Goal: Transaction & Acquisition: Book appointment/travel/reservation

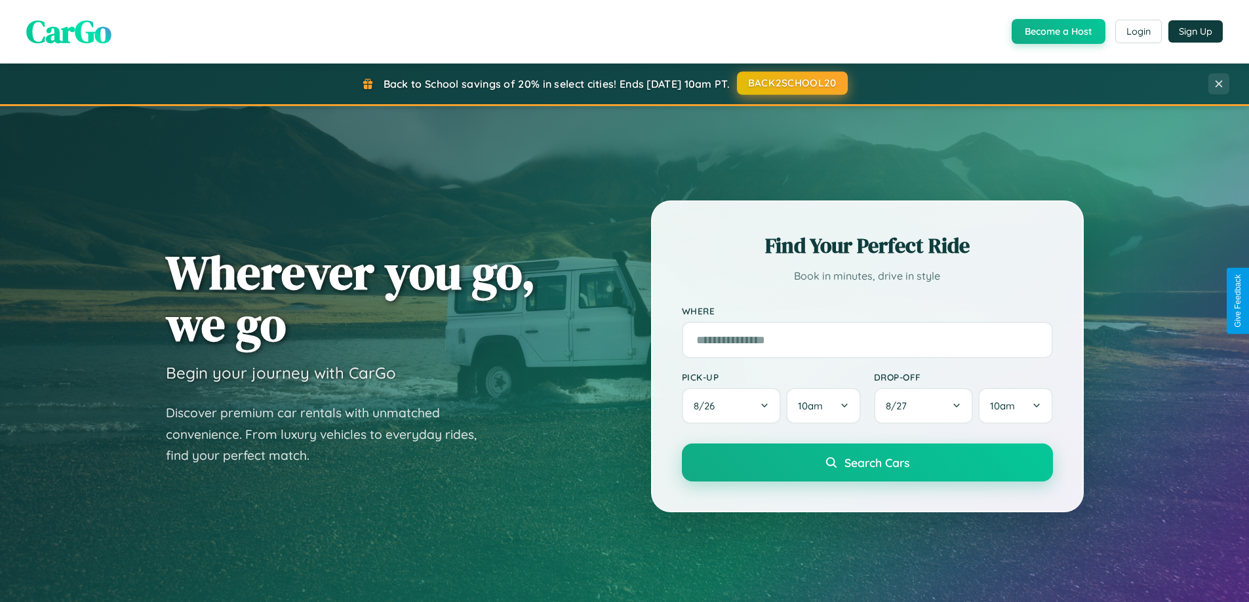
click at [791, 83] on button "BACK2SCHOOL20" at bounding box center [792, 83] width 111 height 24
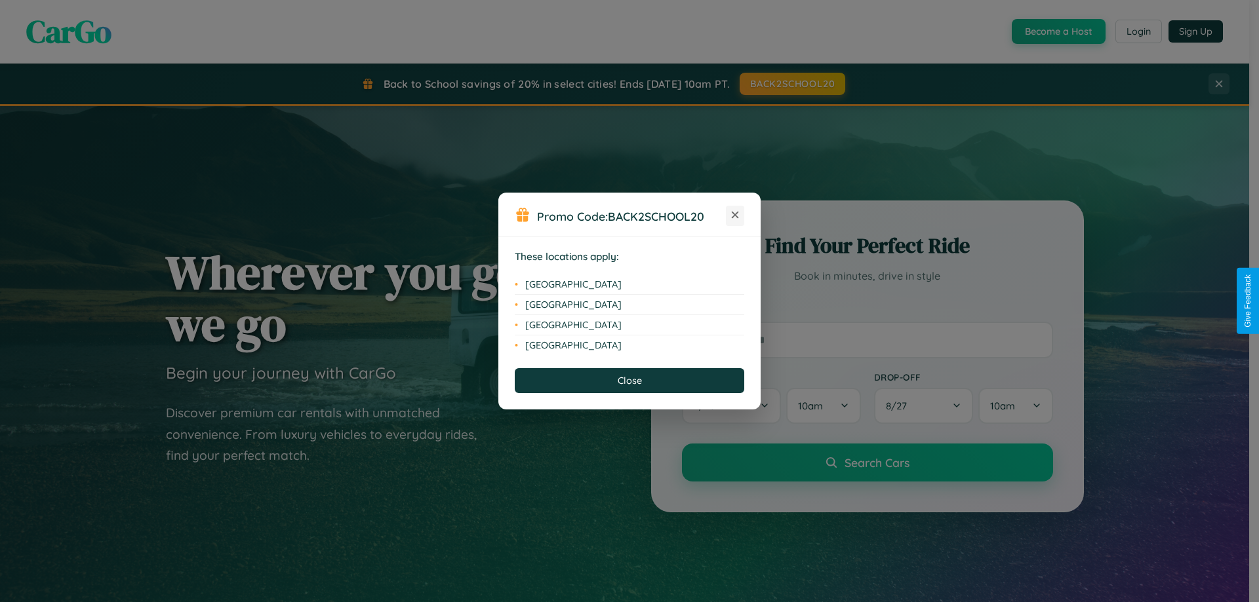
click at [735, 216] on icon at bounding box center [735, 215] width 7 height 7
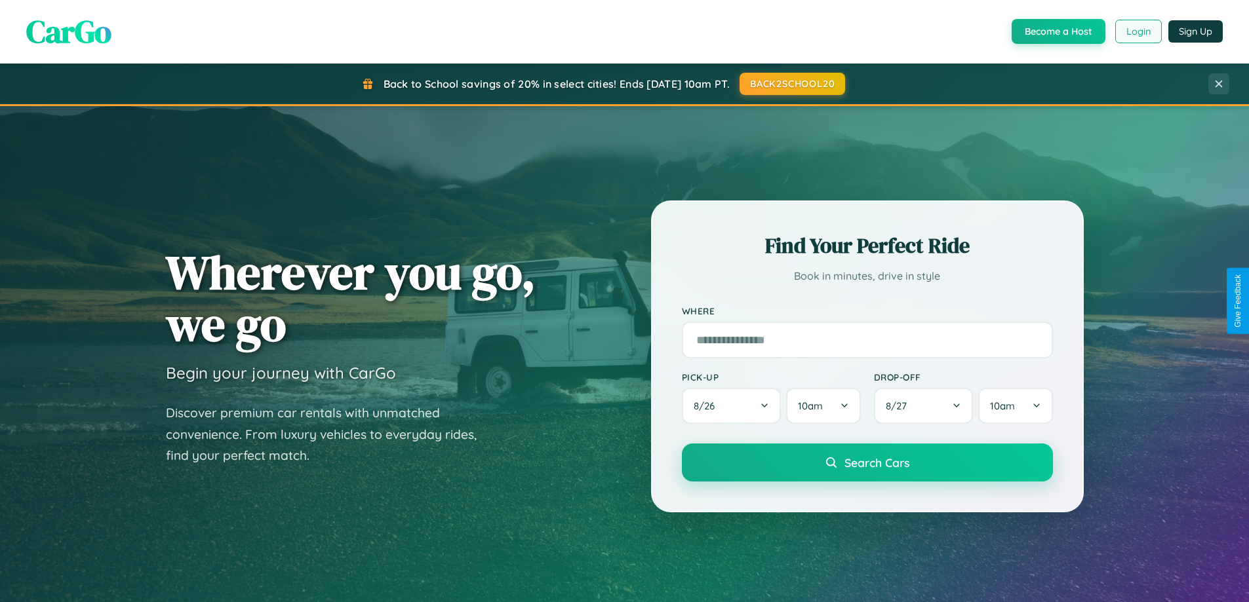
click at [1137, 31] on button "Login" at bounding box center [1138, 32] width 47 height 24
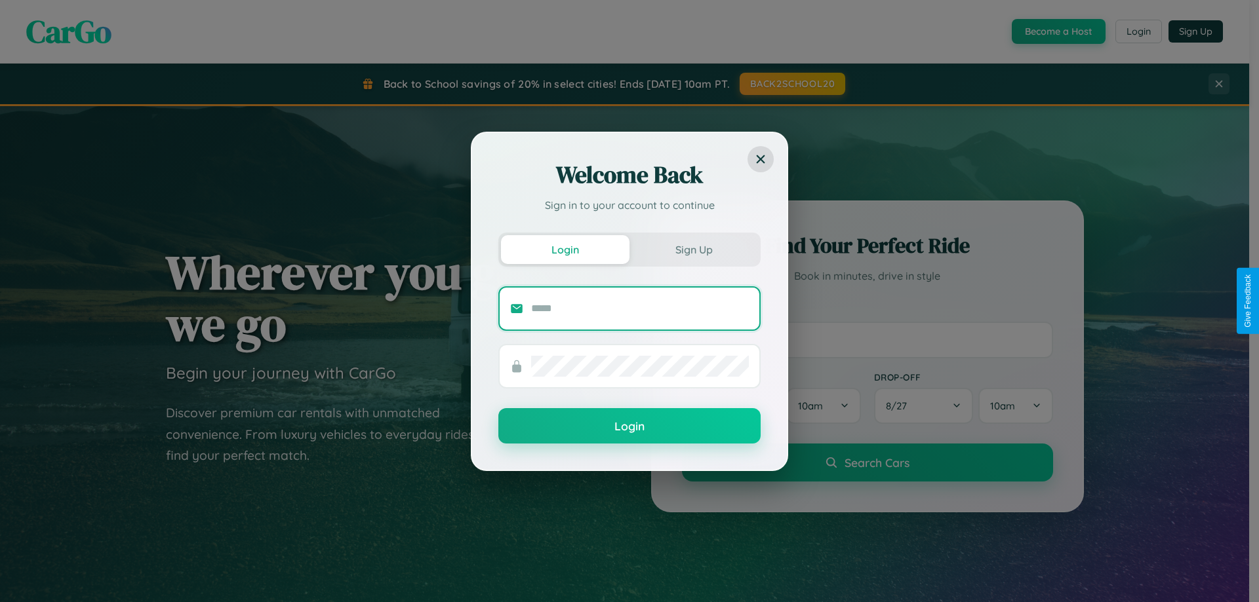
click at [640, 308] on input "text" at bounding box center [640, 308] width 218 height 21
type input "**********"
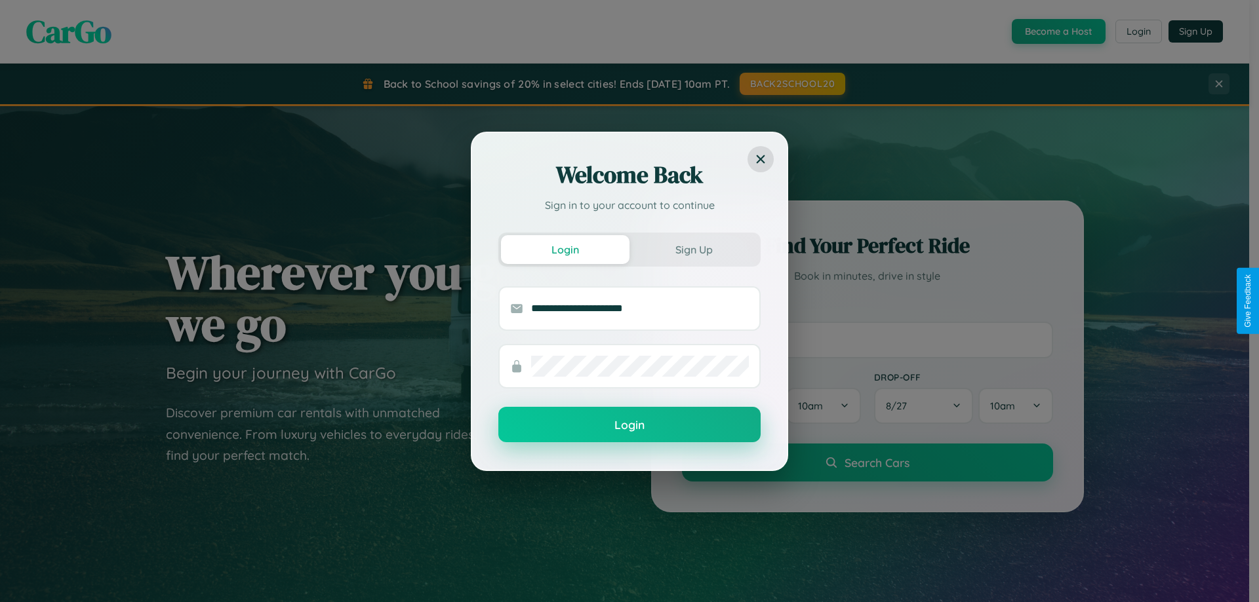
click at [629, 425] on button "Login" at bounding box center [629, 424] width 262 height 35
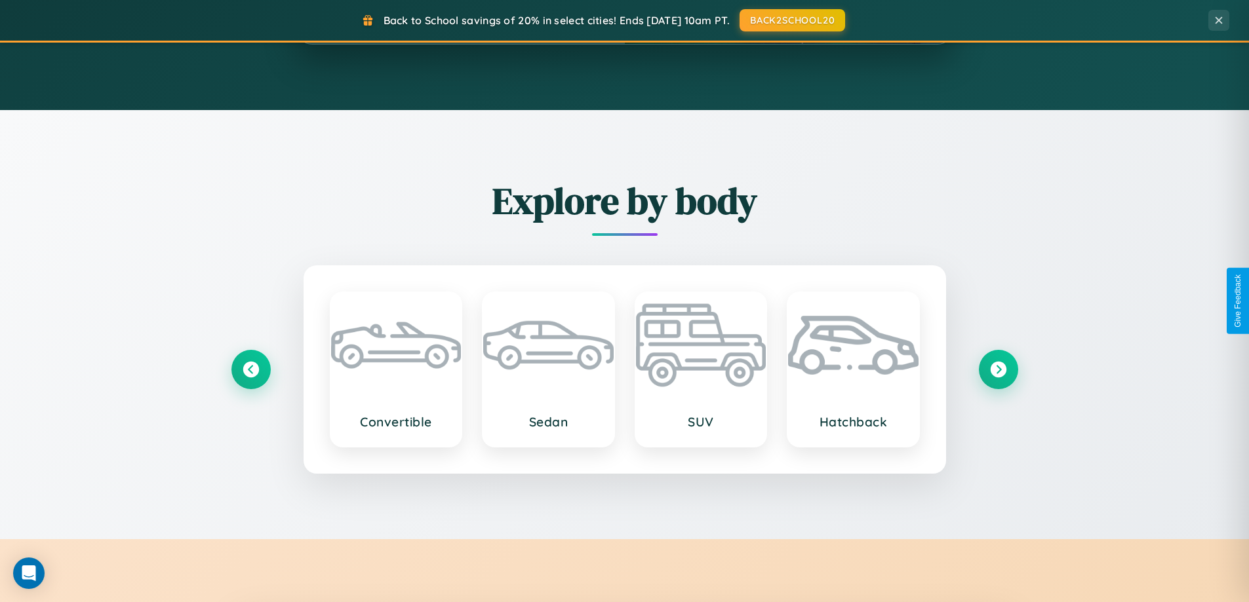
scroll to position [2522, 0]
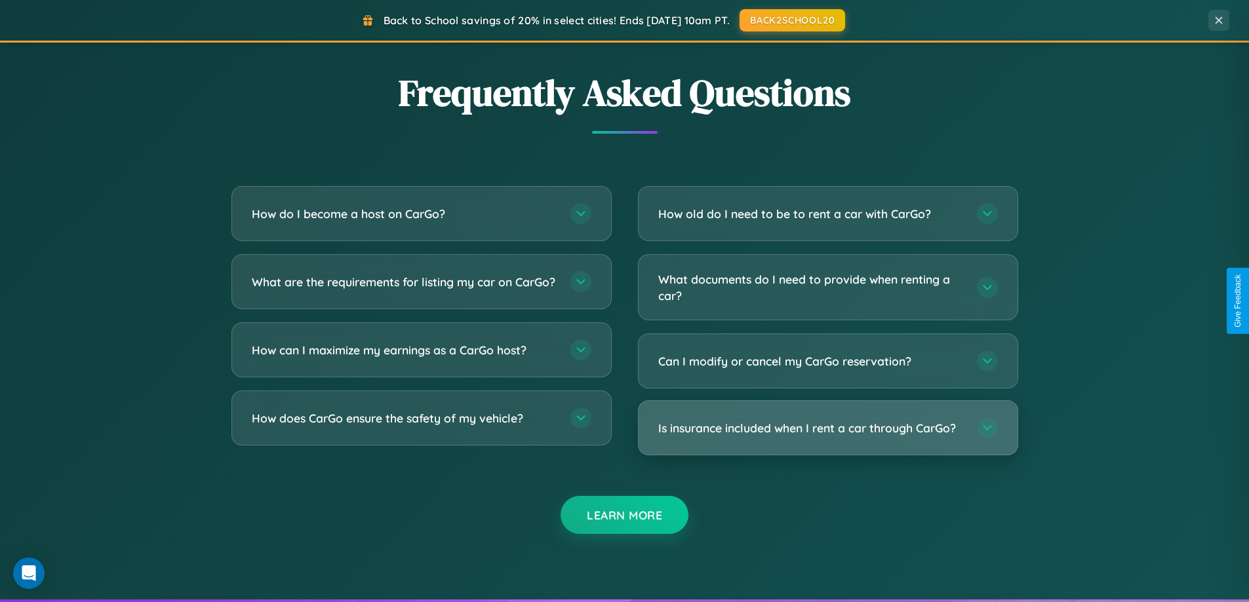
click at [827, 429] on h3 "Is insurance included when I rent a car through CarGo?" at bounding box center [810, 428] width 305 height 16
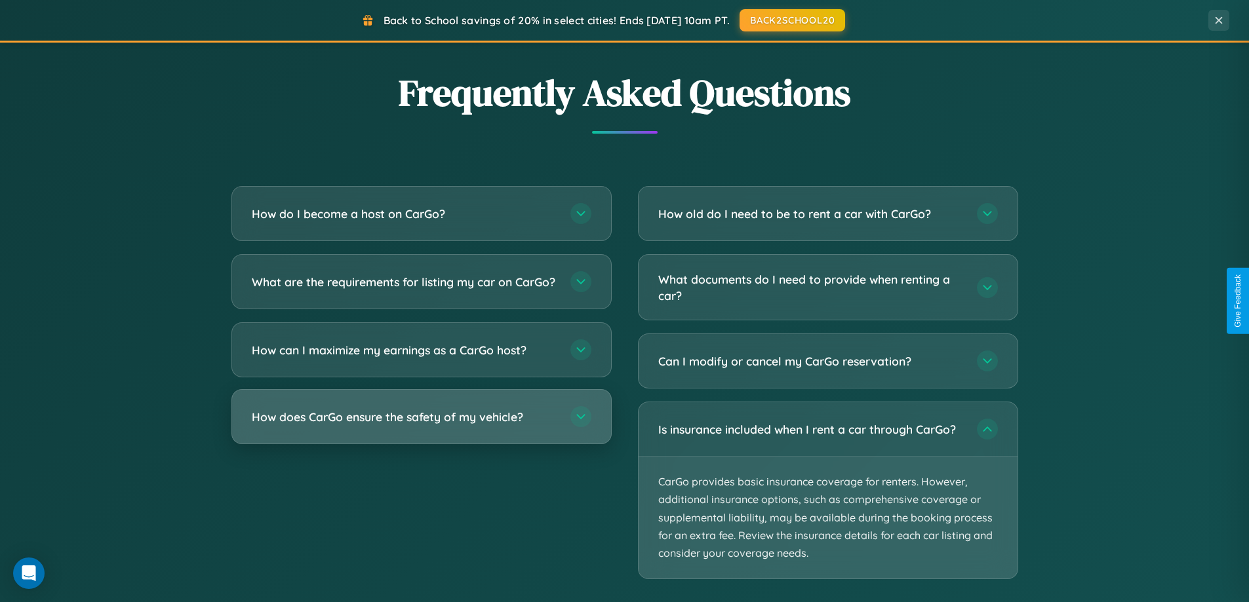
click at [421, 425] on h3 "How does CarGo ensure the safety of my vehicle?" at bounding box center [404, 417] width 305 height 16
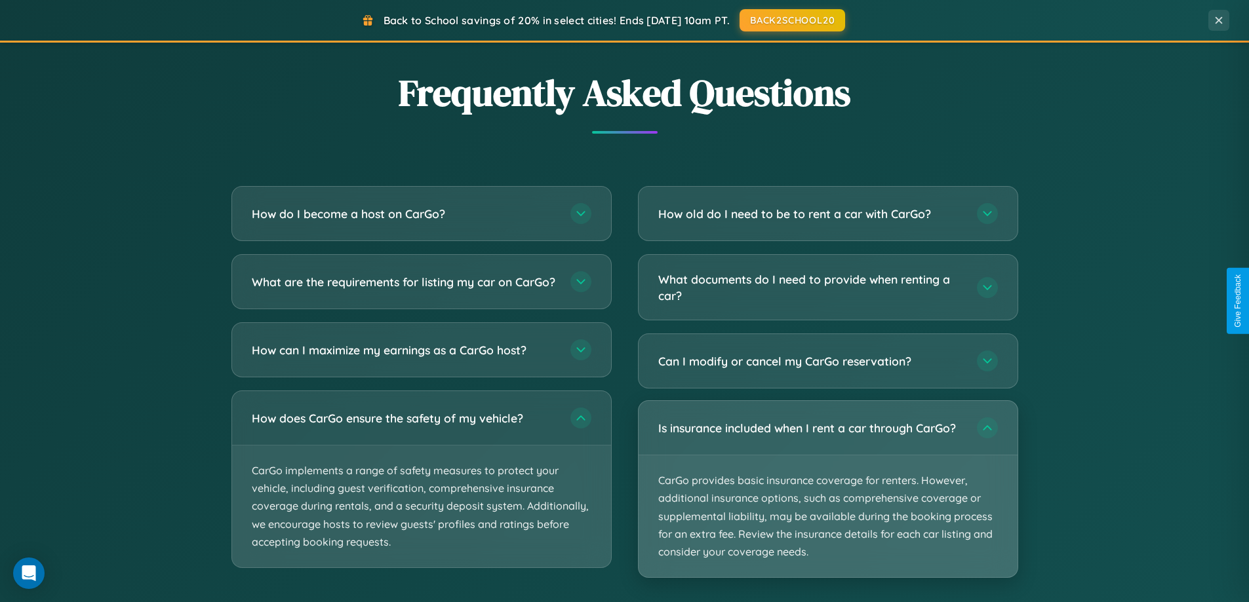
click at [827, 490] on p "CarGo provides basic insurance coverage for renters. However, additional insura…" at bounding box center [827, 517] width 379 height 122
click at [827, 489] on p "CarGo provides basic insurance coverage for renters. However, additional insura…" at bounding box center [827, 517] width 379 height 122
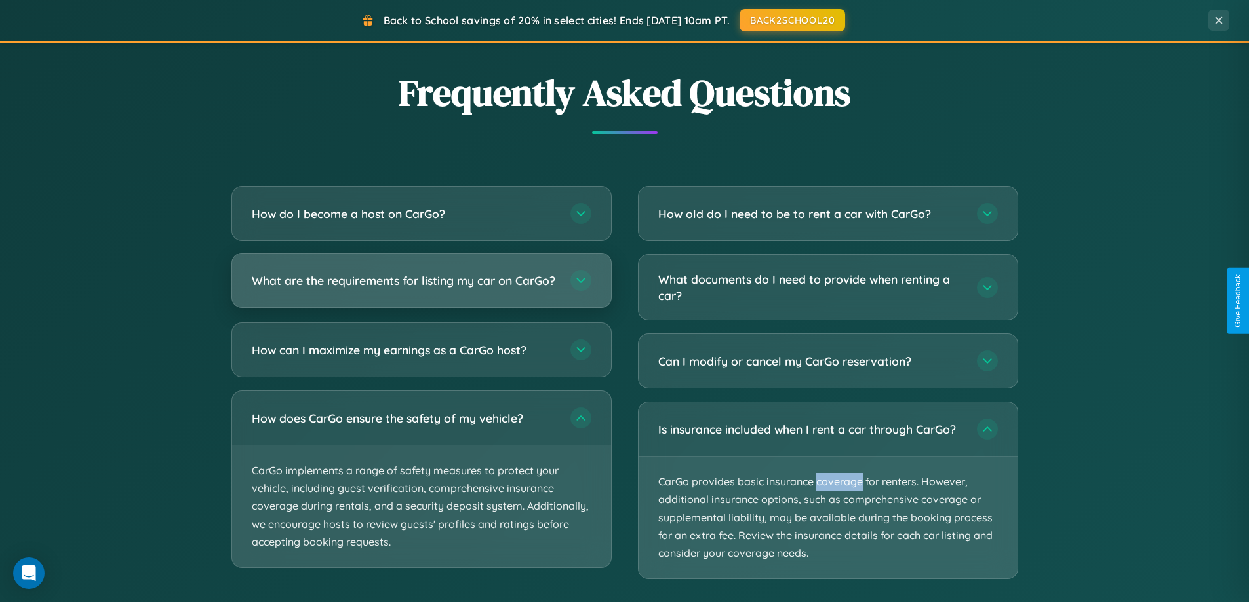
click at [421, 287] on h3 "What are the requirements for listing my car on CarGo?" at bounding box center [404, 281] width 305 height 16
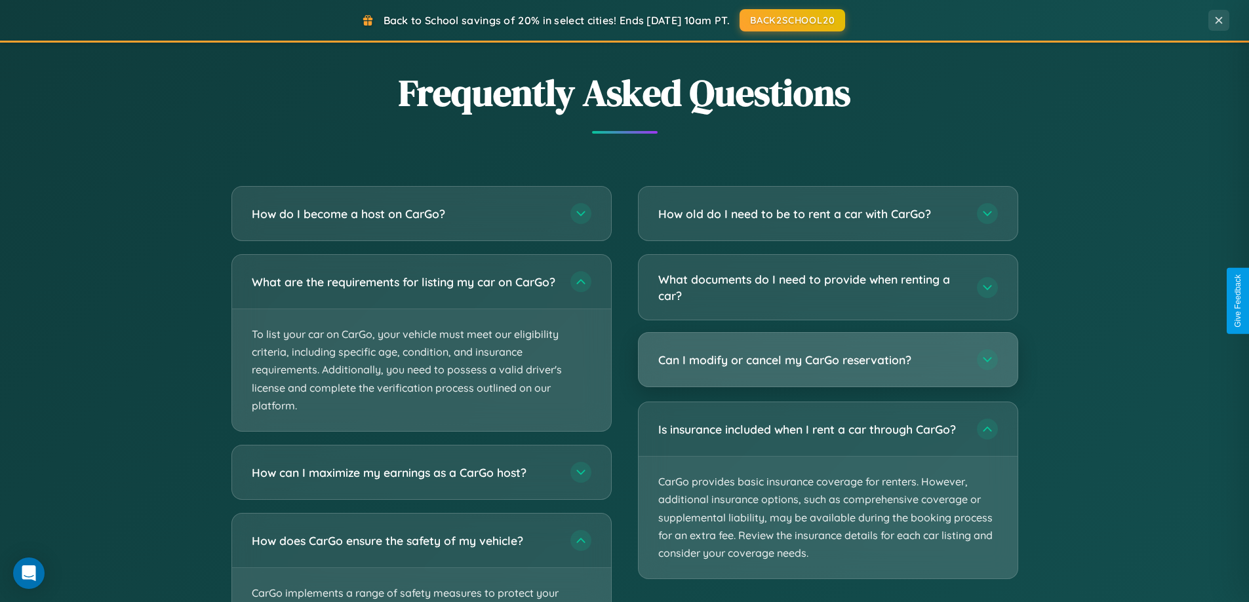
click at [827, 360] on h3 "Can I modify or cancel my CarGo reservation?" at bounding box center [810, 360] width 305 height 16
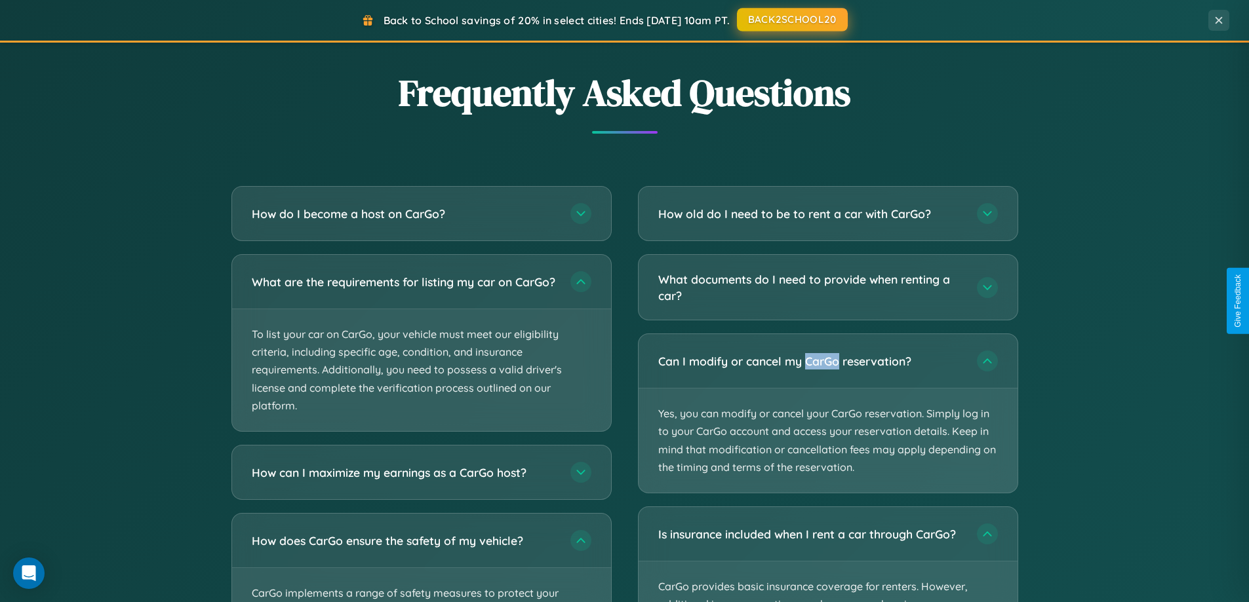
click at [791, 20] on button "BACK2SCHOOL20" at bounding box center [792, 20] width 111 height 24
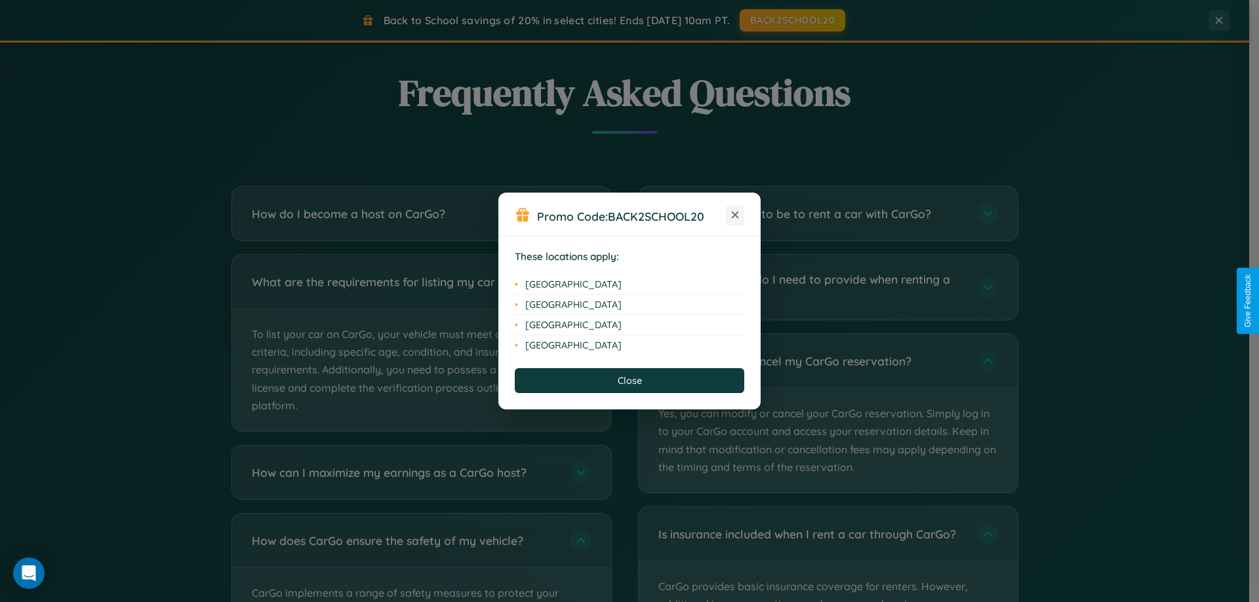
click at [735, 216] on icon at bounding box center [735, 215] width 7 height 7
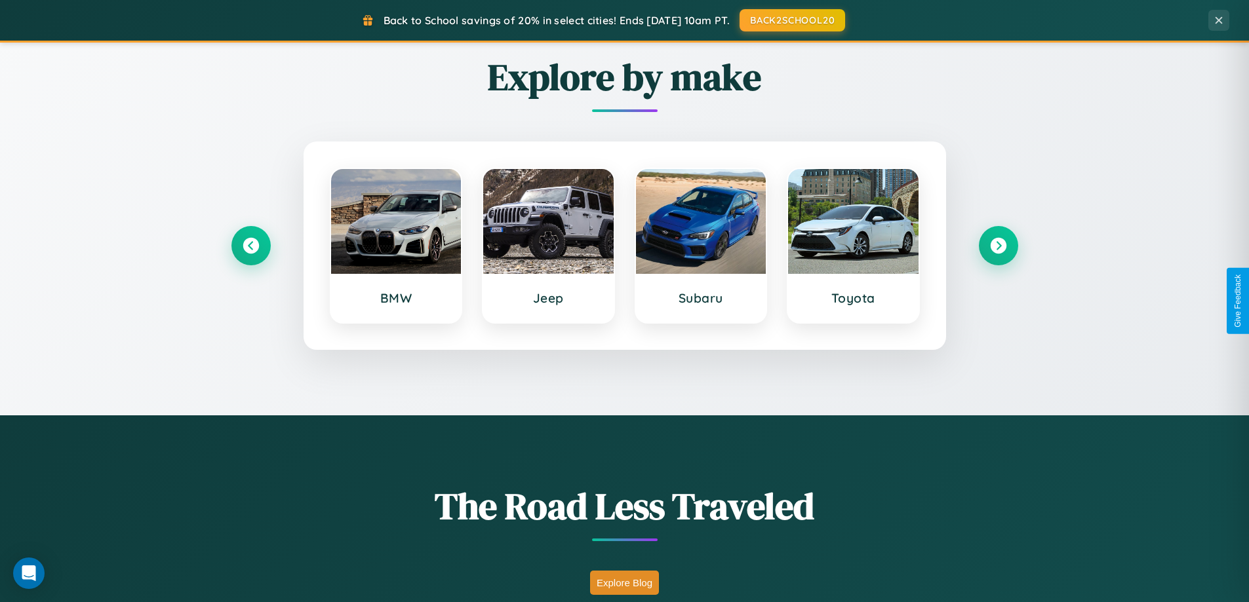
scroll to position [565, 0]
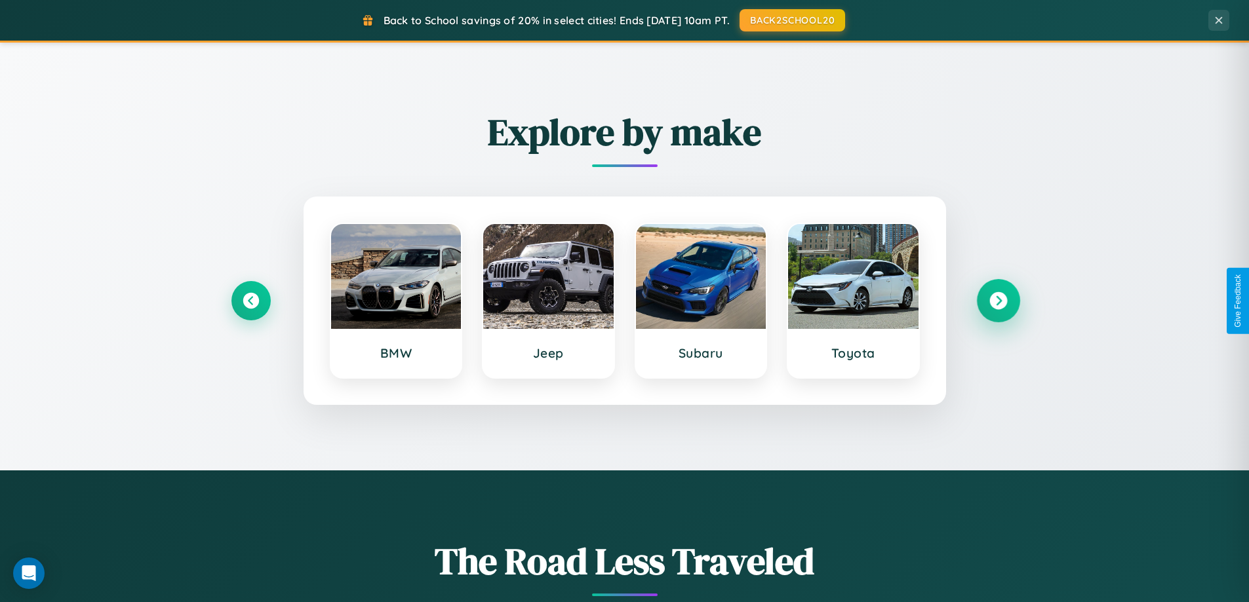
click at [998, 301] on icon at bounding box center [998, 301] width 18 height 18
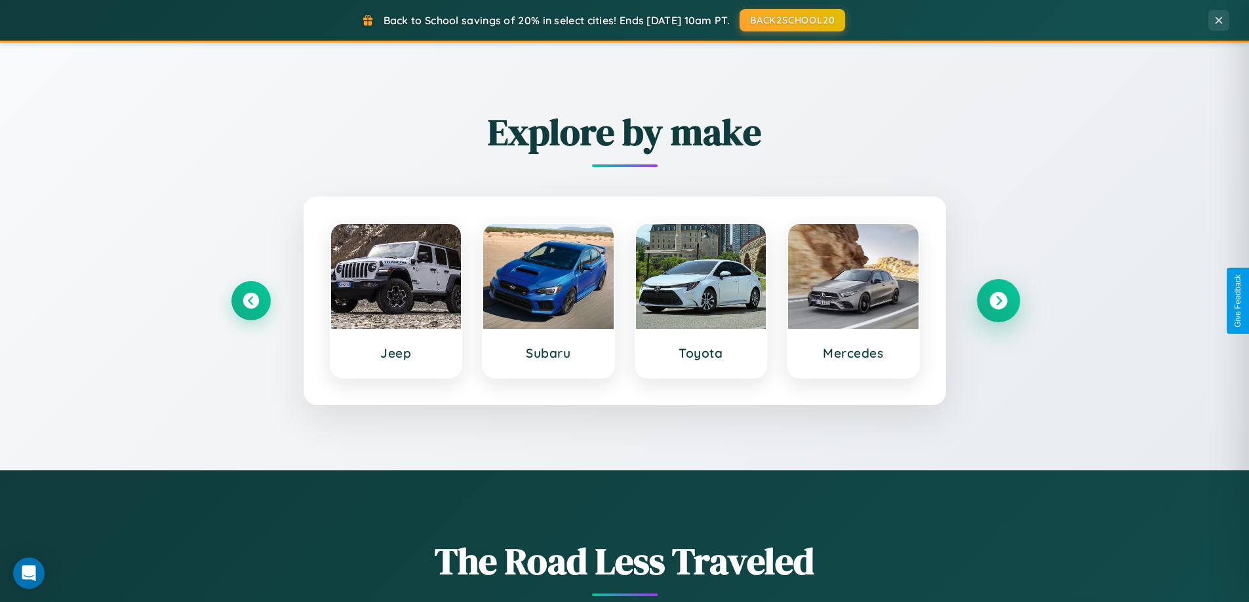
click at [998, 301] on icon at bounding box center [998, 301] width 18 height 18
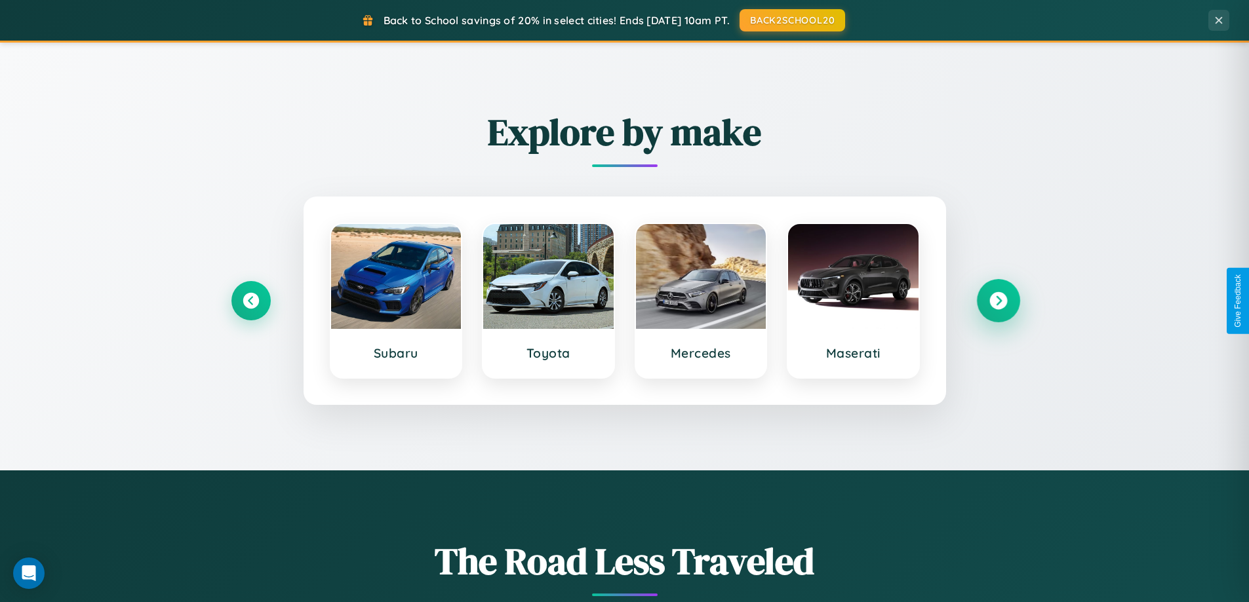
click at [998, 301] on icon at bounding box center [998, 301] width 18 height 18
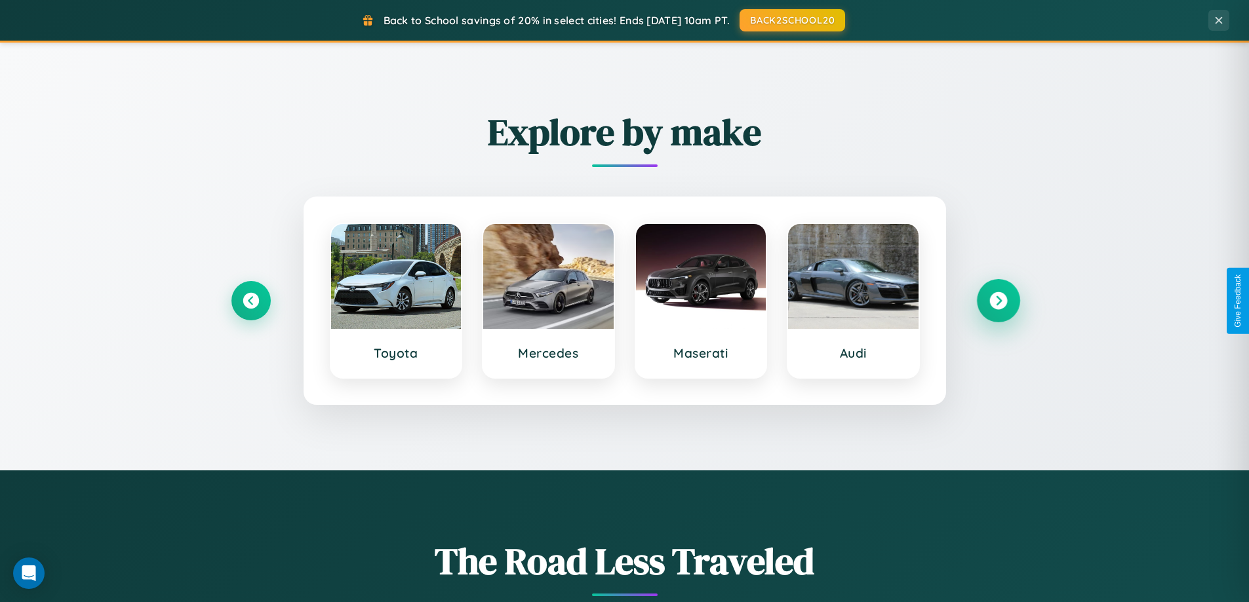
click at [998, 301] on icon at bounding box center [998, 301] width 18 height 18
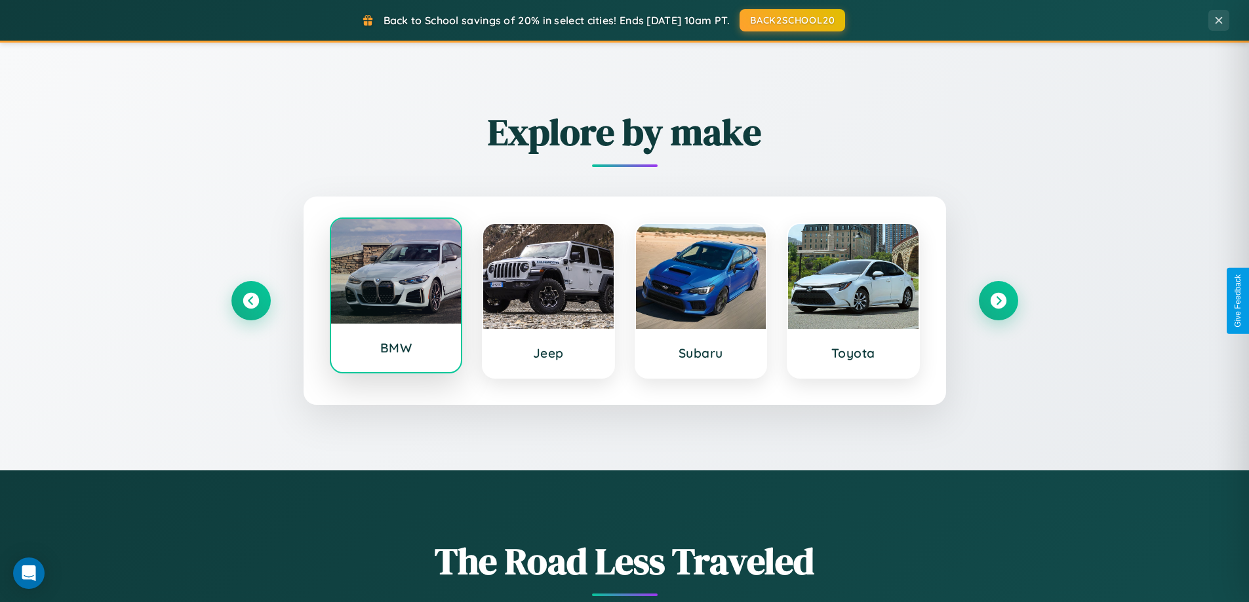
click at [395, 298] on div at bounding box center [396, 271] width 130 height 105
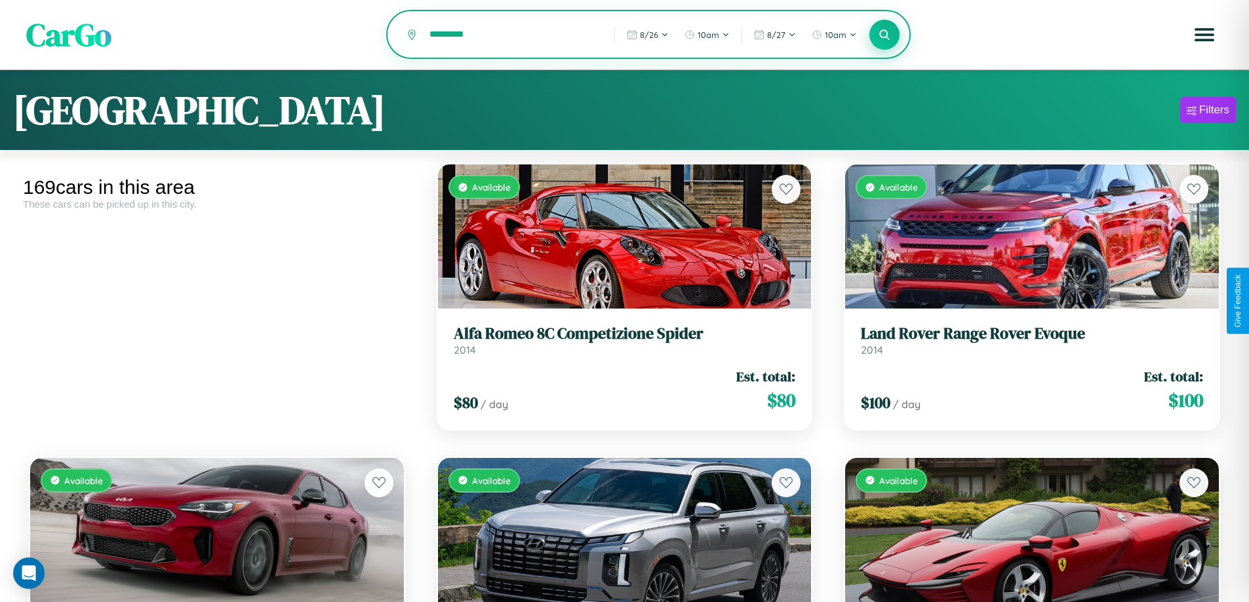
type input "*********"
click at [884, 35] on icon at bounding box center [884, 34] width 12 height 12
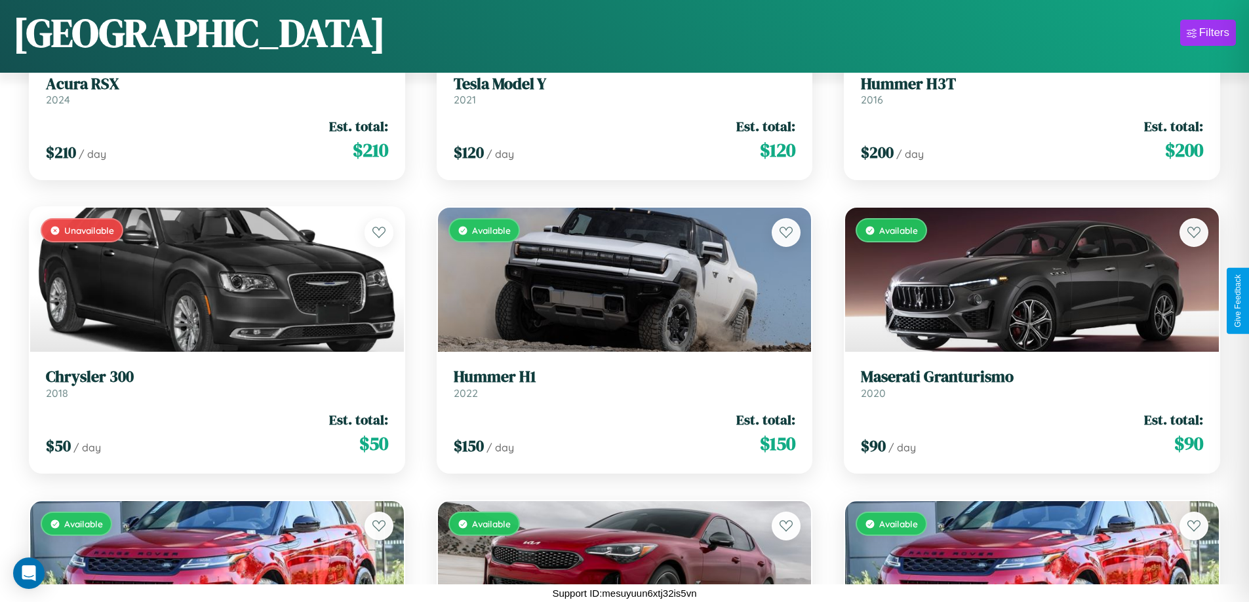
scroll to position [13980, 0]
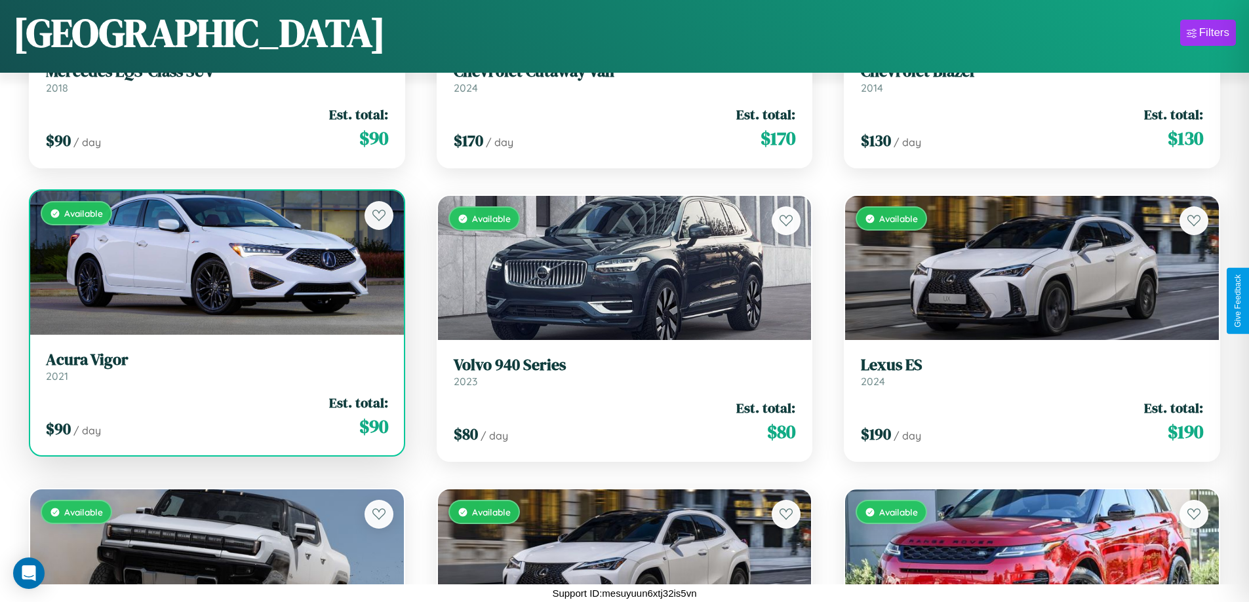
click at [215, 369] on h3 "Acura Vigor" at bounding box center [217, 360] width 342 height 19
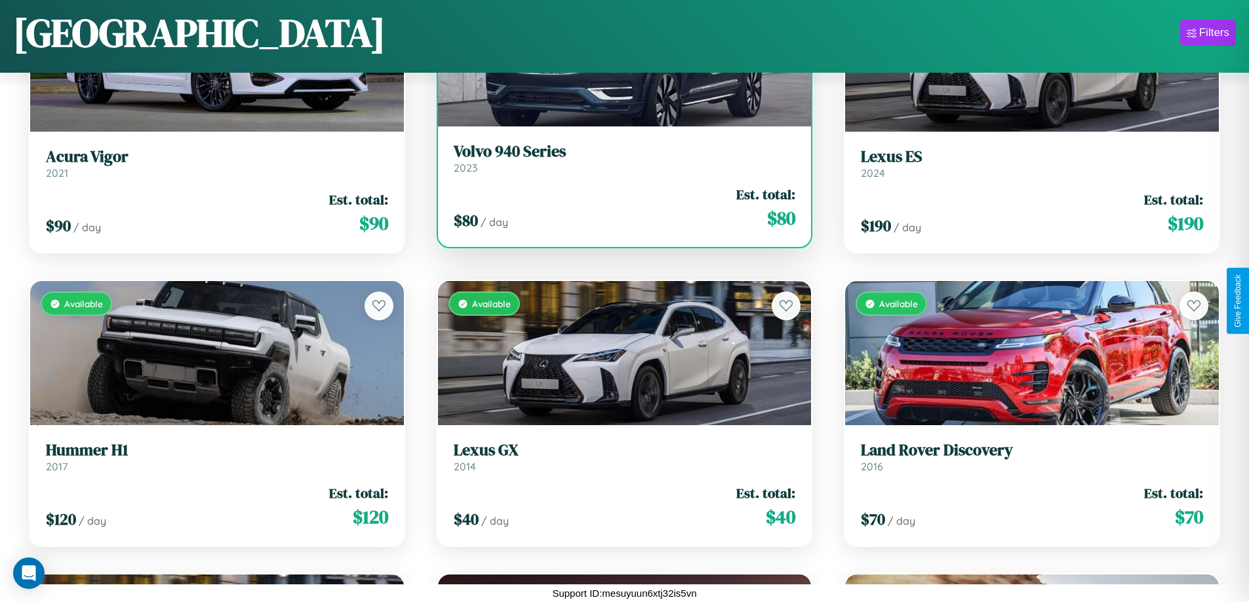
scroll to position [15447, 0]
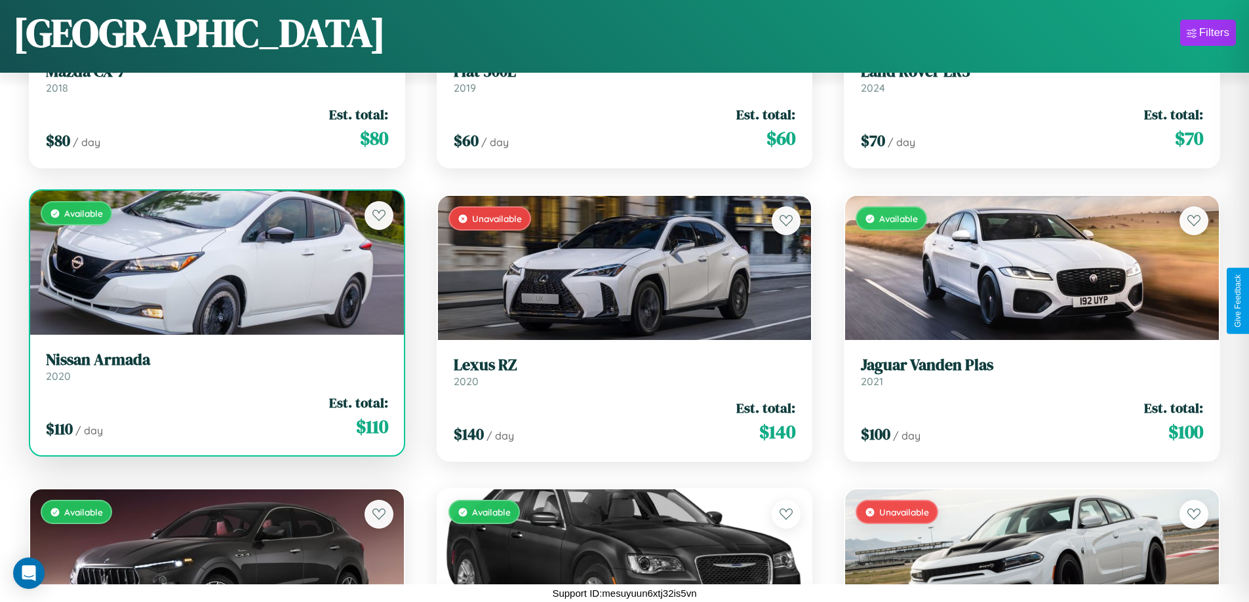
click at [215, 372] on link "Nissan Armada 2020" at bounding box center [217, 367] width 342 height 32
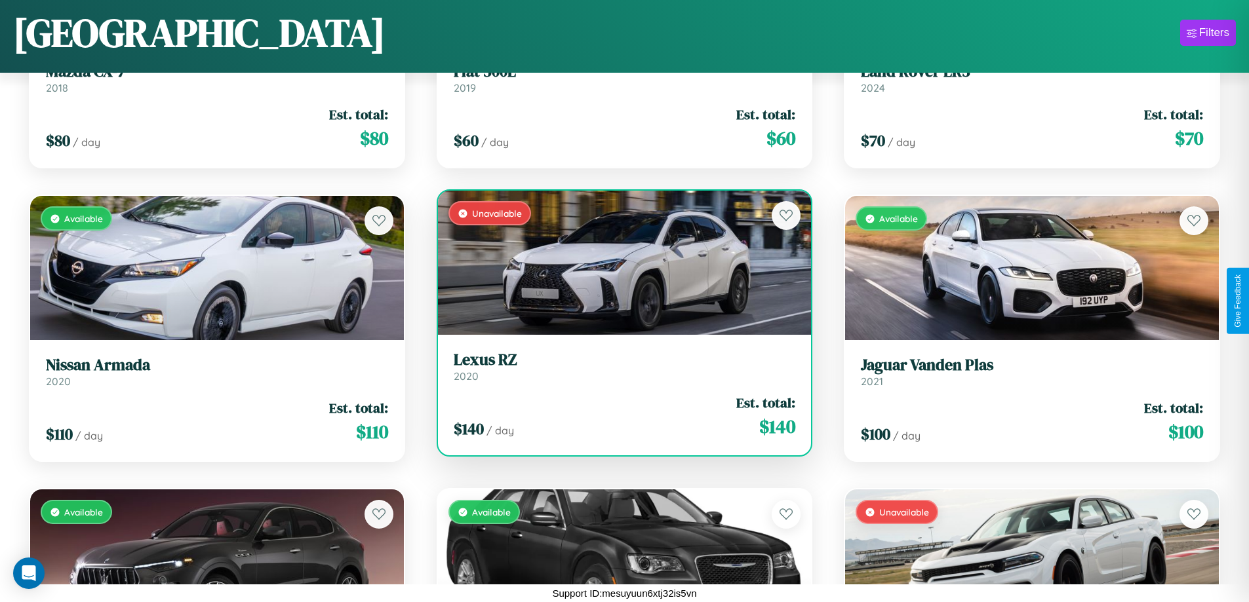
scroll to position [9577, 0]
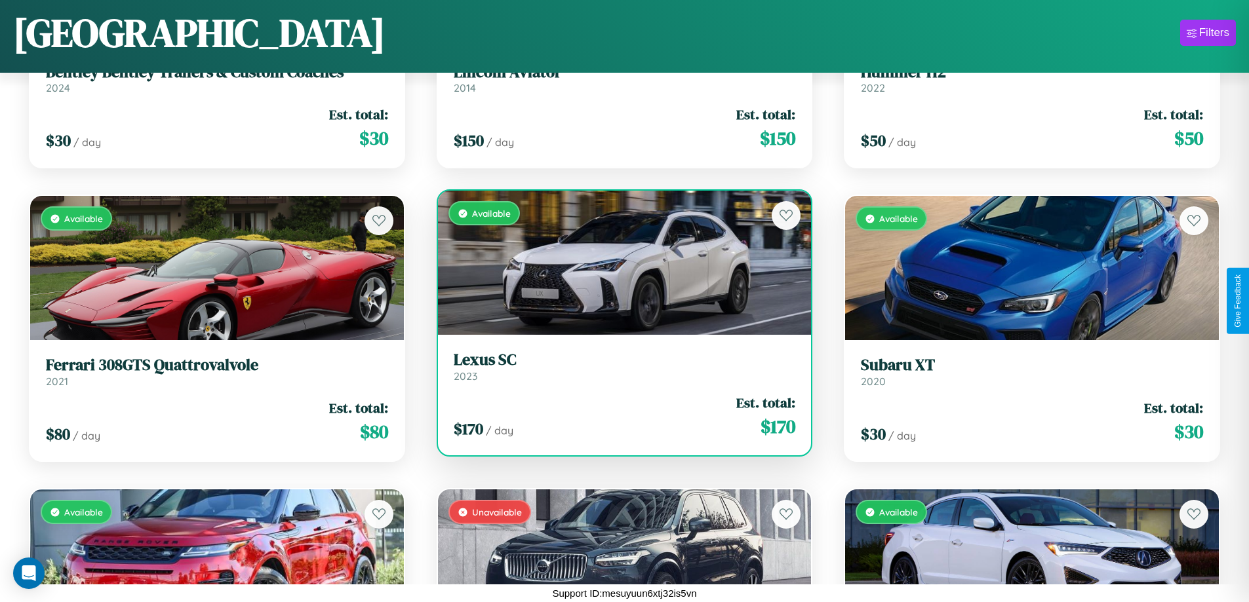
click at [619, 370] on link "Lexus SC 2023" at bounding box center [625, 367] width 342 height 32
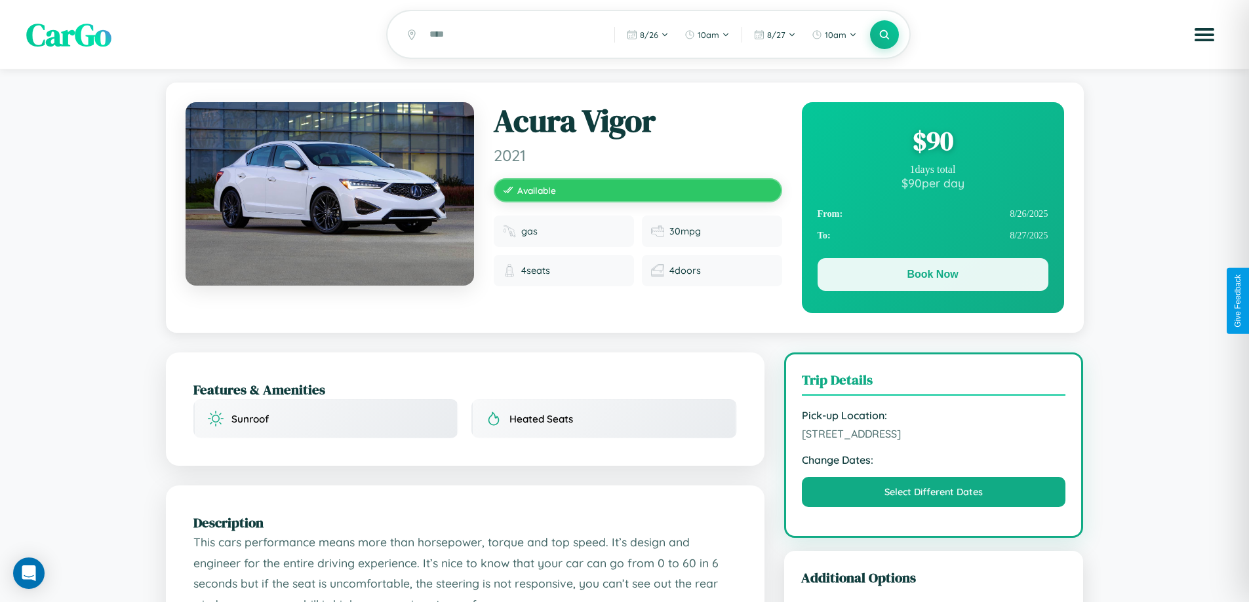
click at [932, 277] on button "Book Now" at bounding box center [932, 274] width 231 height 33
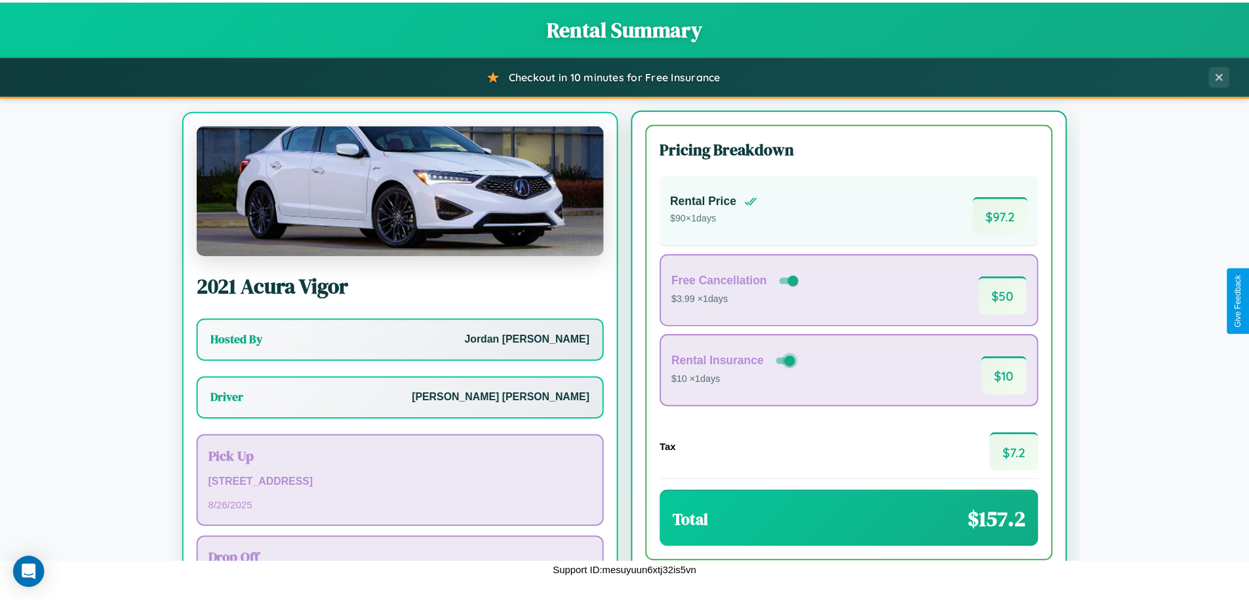
scroll to position [61, 0]
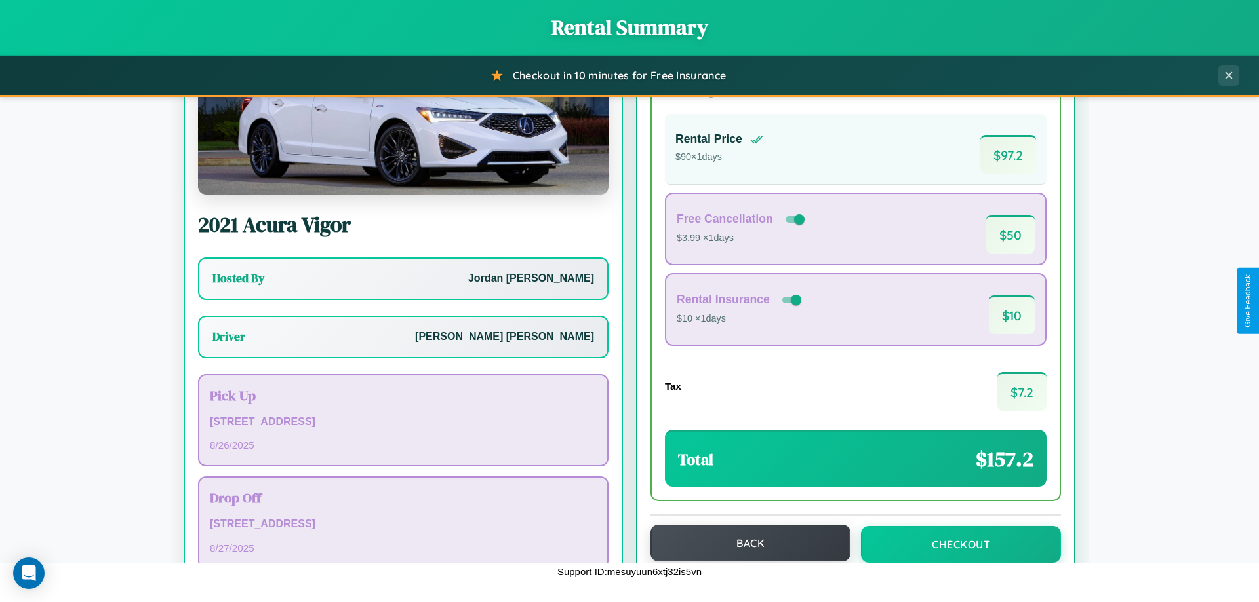
click at [744, 543] on button "Back" at bounding box center [750, 543] width 200 height 37
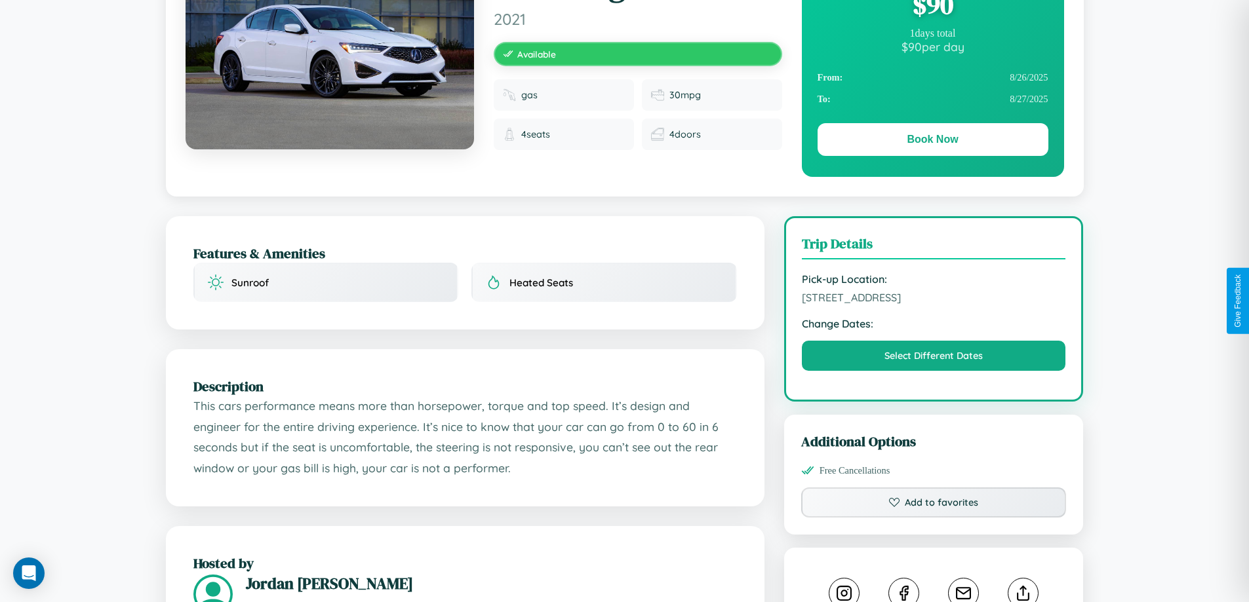
scroll to position [431, 0]
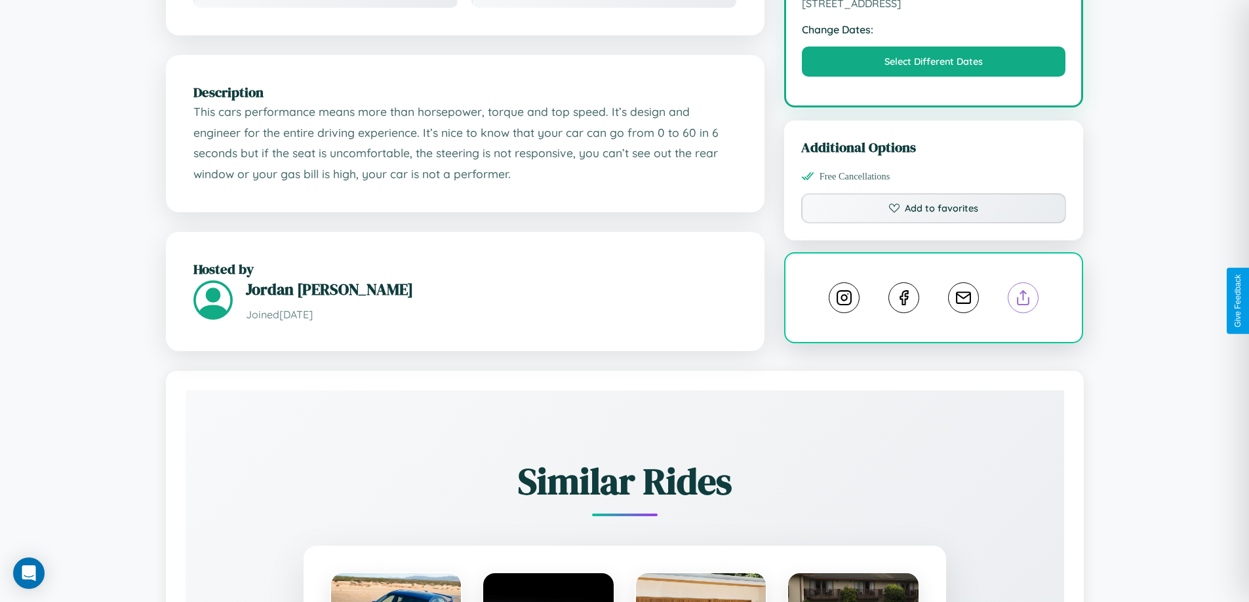
click at [1023, 300] on line at bounding box center [1023, 295] width 0 height 9
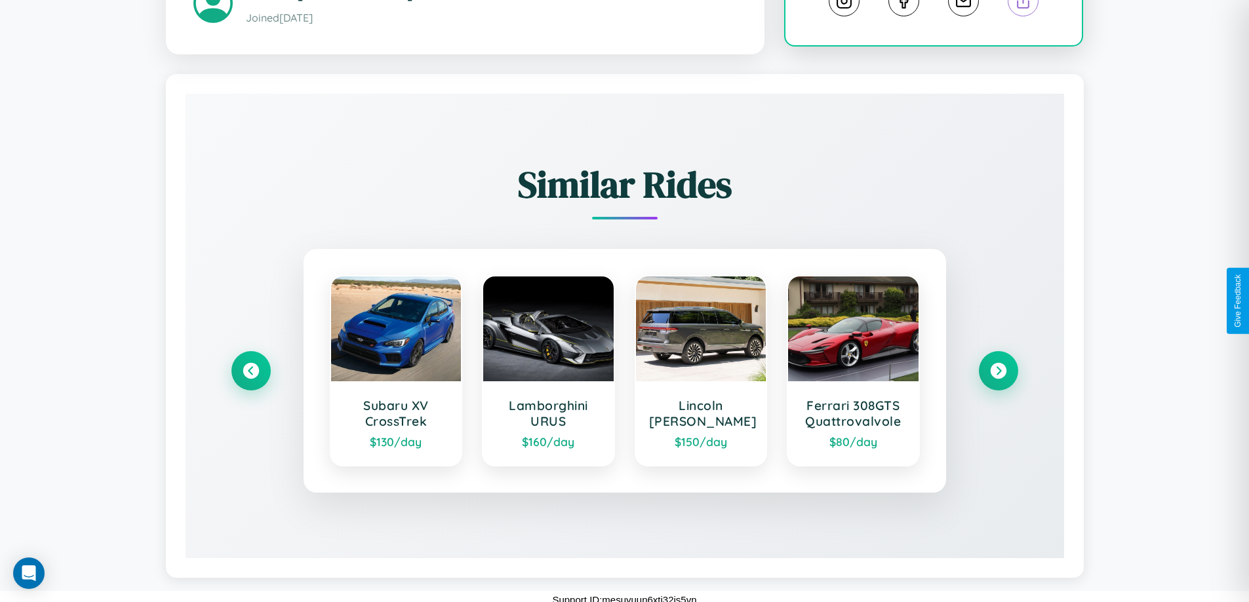
scroll to position [736, 0]
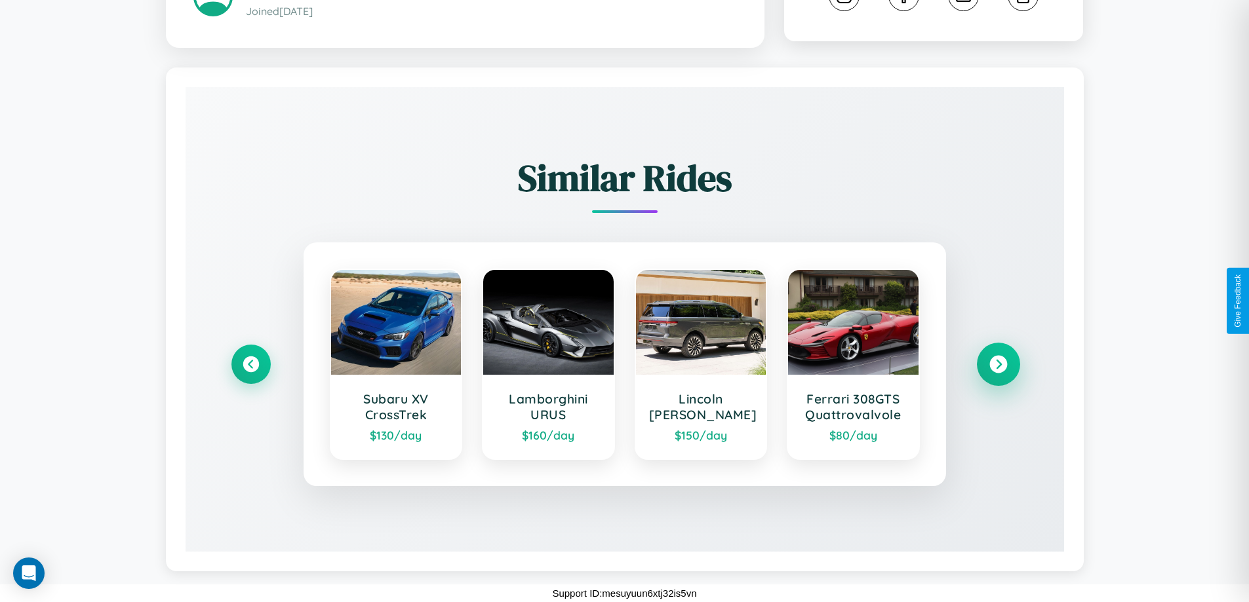
click at [998, 364] on icon at bounding box center [998, 365] width 18 height 18
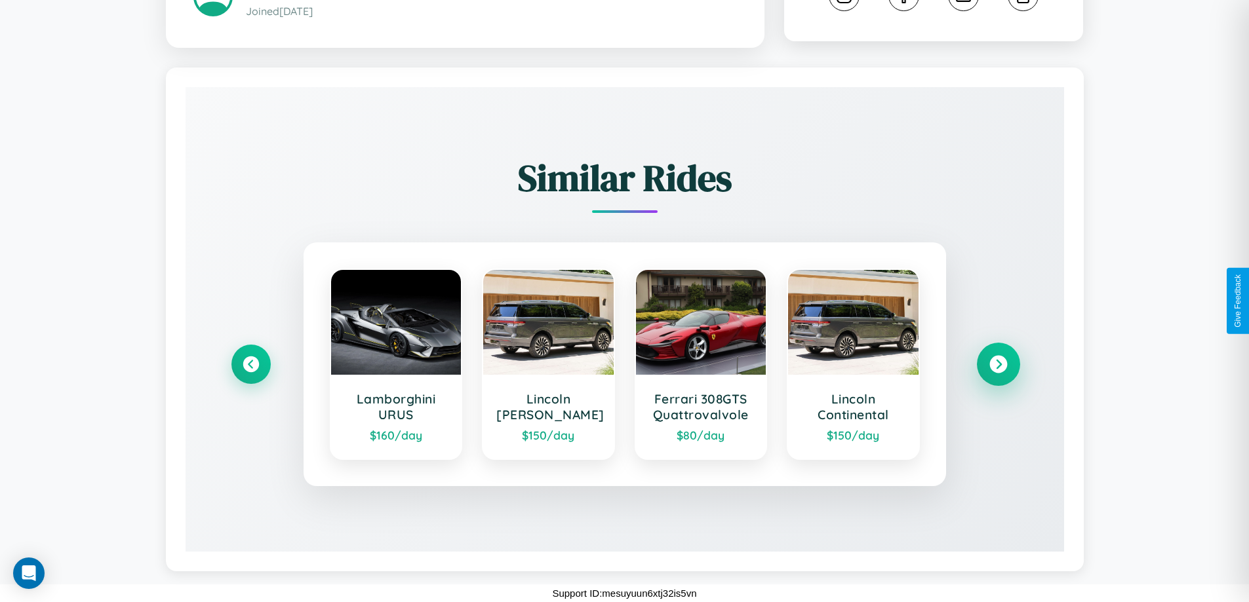
click at [998, 364] on icon at bounding box center [998, 365] width 18 height 18
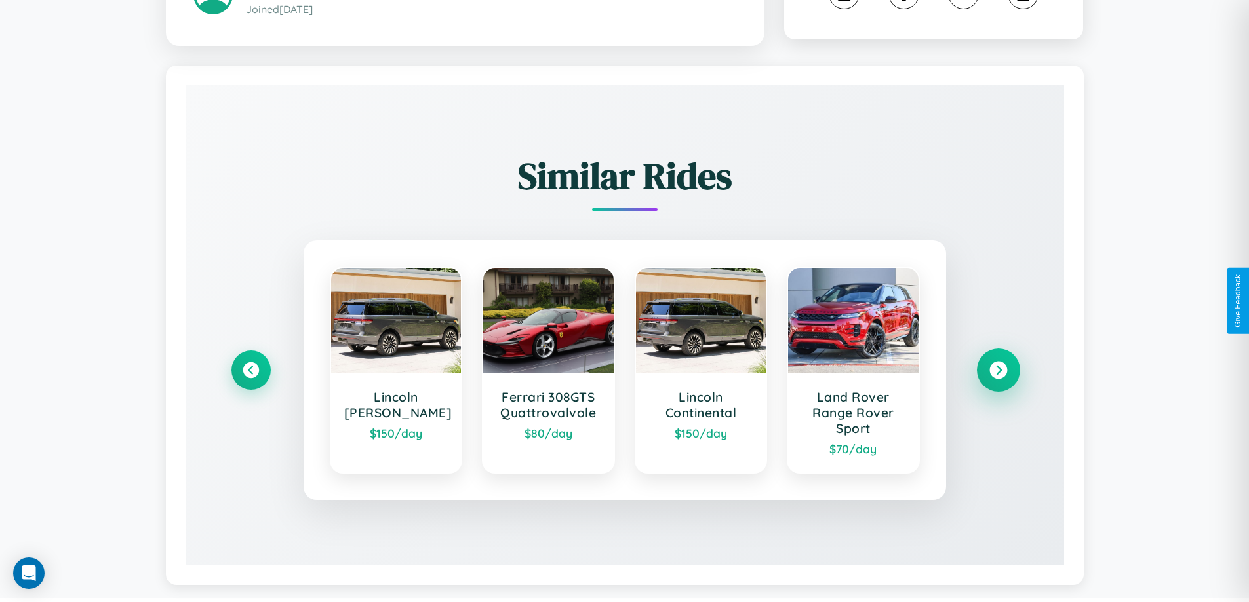
click at [998, 372] on icon at bounding box center [998, 371] width 18 height 18
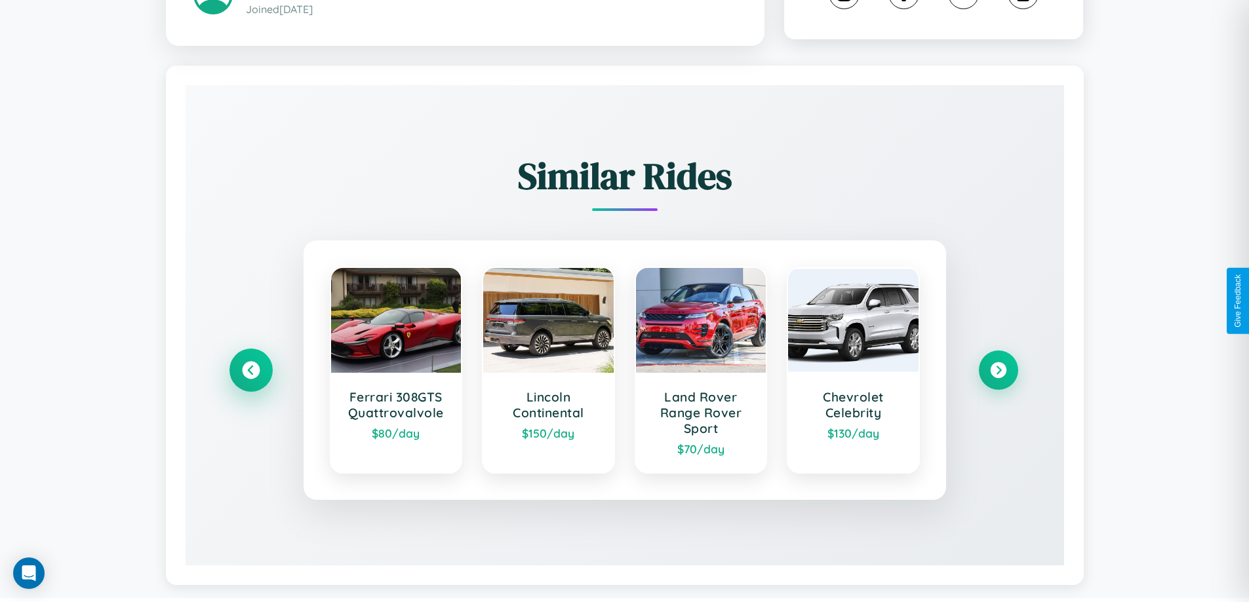
click at [250, 372] on icon at bounding box center [251, 371] width 18 height 18
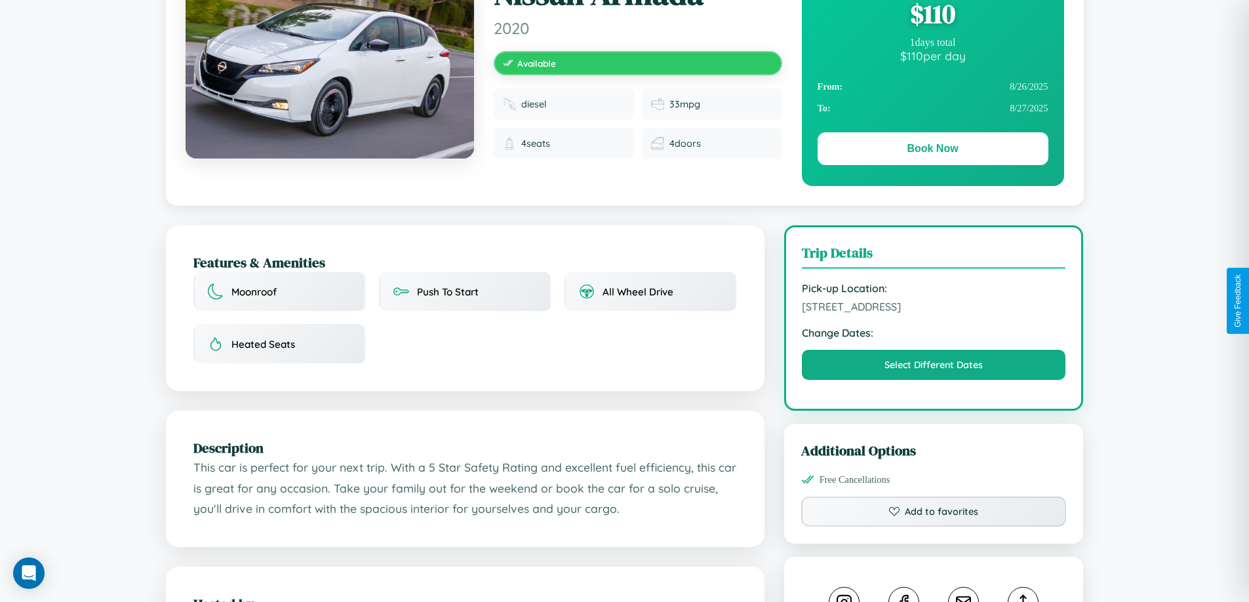
scroll to position [135, 0]
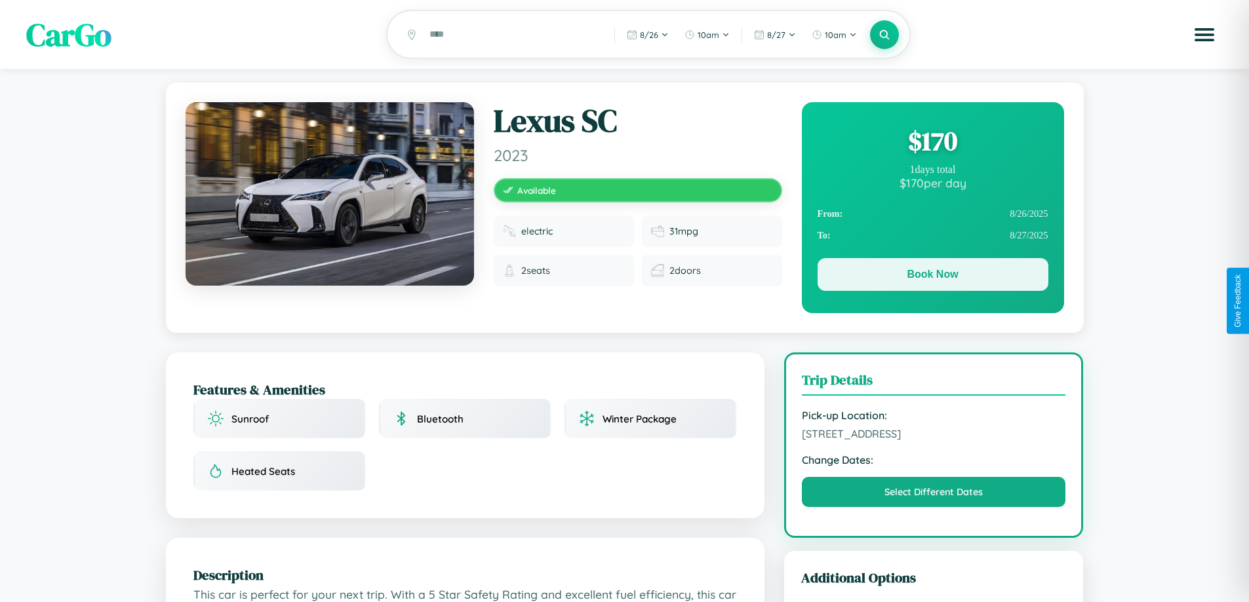
click at [932, 277] on button "Book Now" at bounding box center [932, 274] width 231 height 33
